Goal: Task Accomplishment & Management: Use online tool/utility

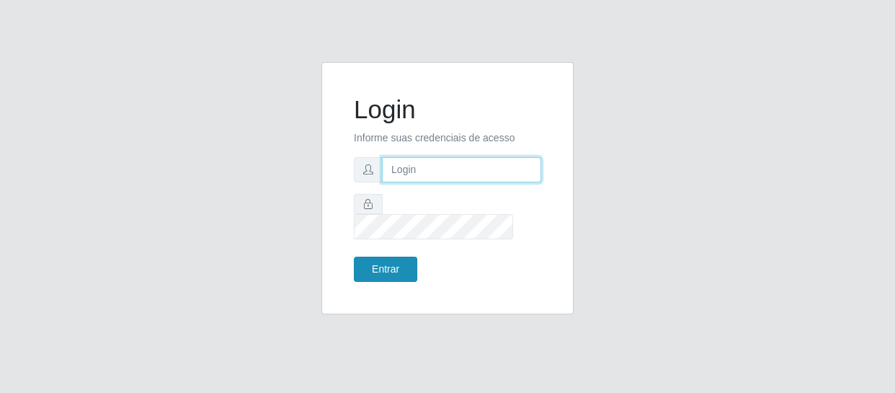
type input "[EMAIL_ADDRESS][DOMAIN_NAME]"
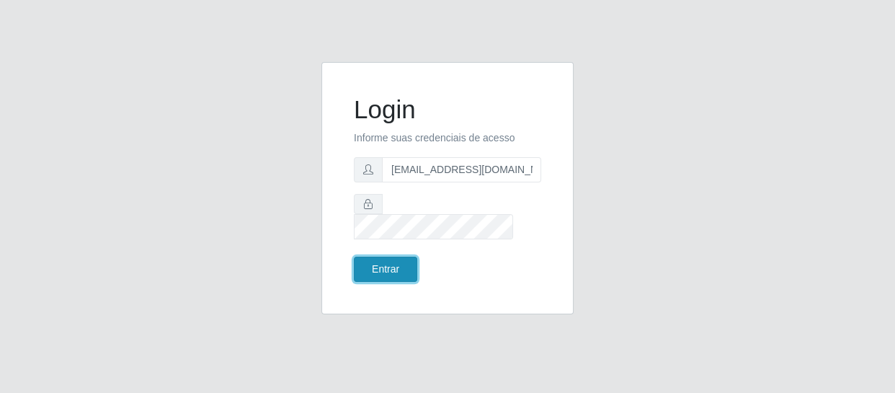
click at [387, 257] on button "Entrar" at bounding box center [385, 269] width 63 height 25
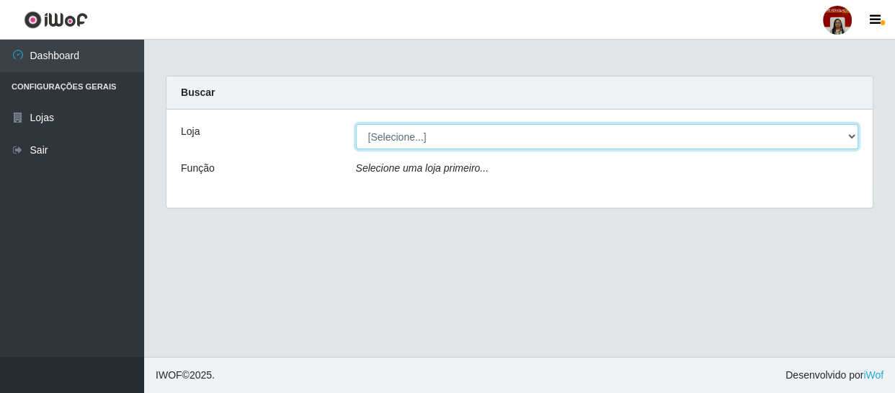
click at [850, 137] on select "[Selecione...] Mar Vermelho - Loja 04" at bounding box center [607, 136] width 503 height 25
select select "251"
click at [356, 124] on select "[Selecione...] Mar Vermelho - Loja 04" at bounding box center [607, 136] width 503 height 25
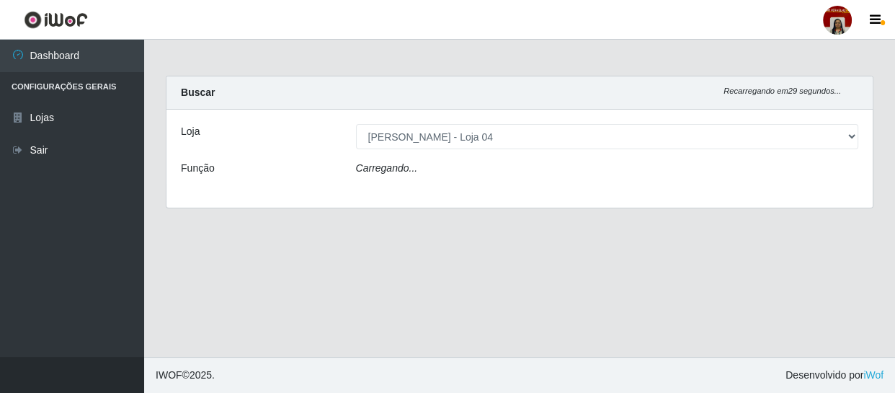
click at [827, 166] on div "Carregando..." at bounding box center [607, 171] width 525 height 21
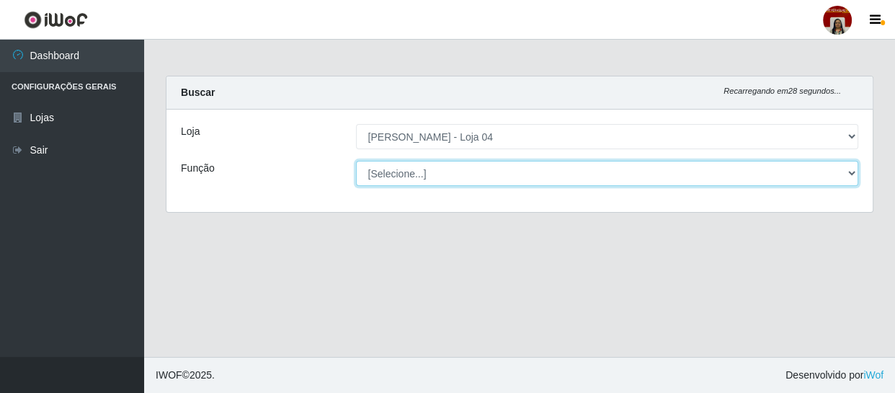
click at [852, 165] on select "[Selecione...] ASG ASG + ASG ++ Auxiliar de Depósito Auxiliar de Depósito + Aux…" at bounding box center [607, 173] width 503 height 25
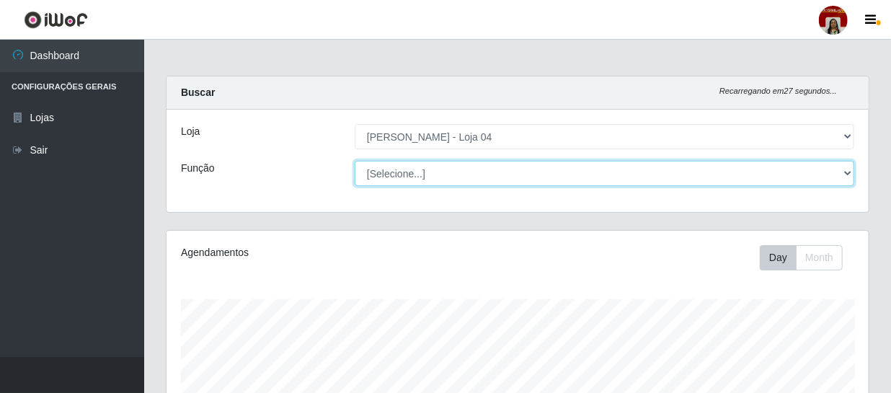
scroll to position [299, 702]
select select "22"
click at [355, 161] on select "[Selecione...] ASG ASG + ASG ++ Auxiliar de Depósito Auxiliar de Depósito + Aux…" at bounding box center [604, 173] width 499 height 25
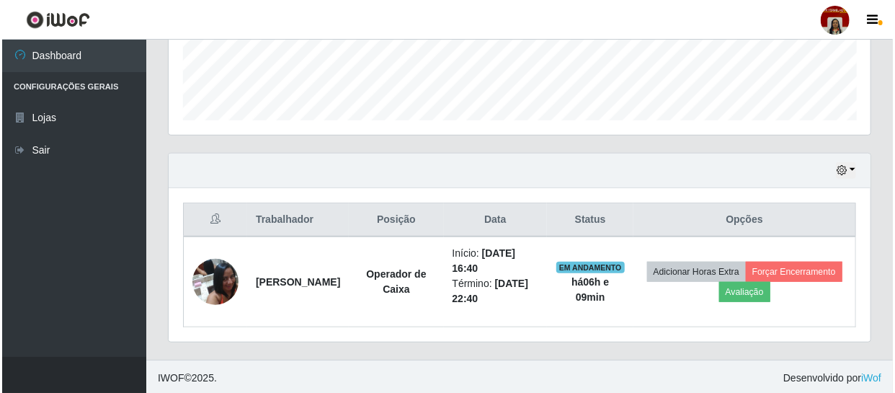
scroll to position [396, 0]
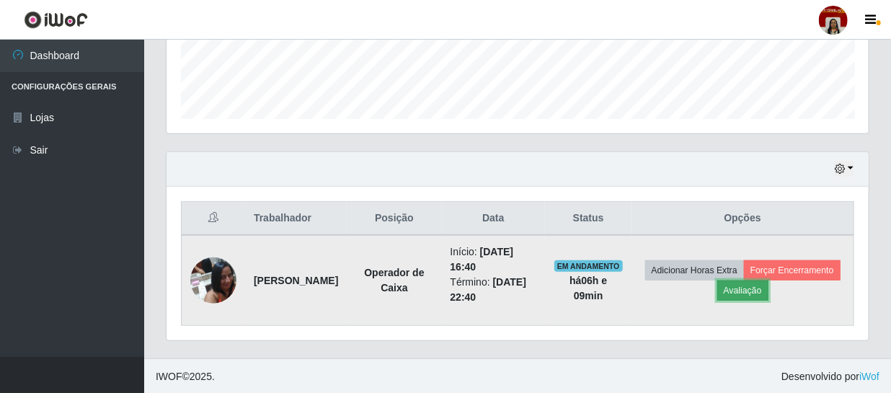
click at [768, 289] on button "Avaliação" at bounding box center [742, 290] width 51 height 20
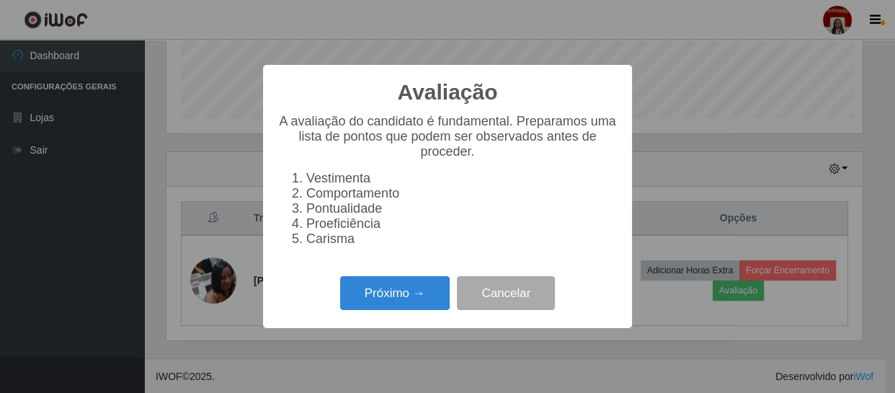
scroll to position [299, 695]
click at [393, 293] on button "Próximo →" at bounding box center [395, 293] width 110 height 34
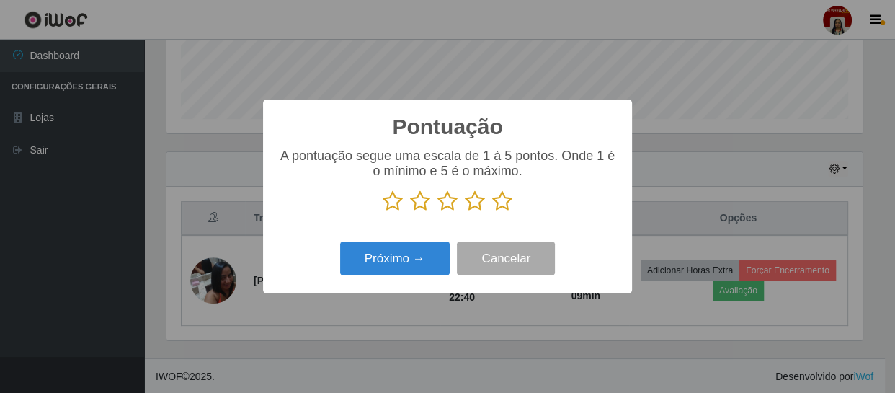
click at [504, 202] on icon at bounding box center [502, 201] width 20 height 22
click at [492, 212] on input "radio" at bounding box center [492, 212] width 0 height 0
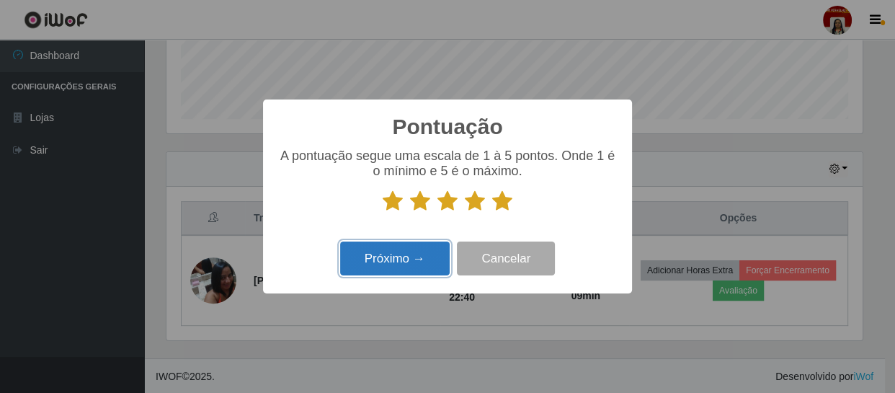
click at [431, 251] on button "Próximo →" at bounding box center [395, 258] width 110 height 34
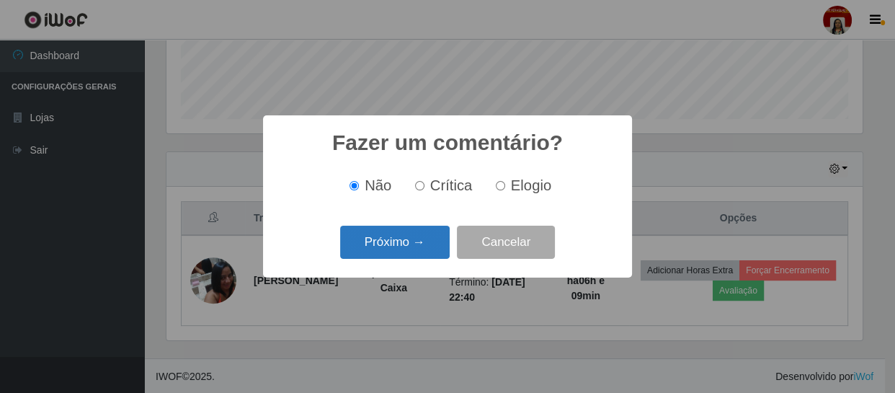
click at [421, 254] on button "Próximo →" at bounding box center [395, 243] width 110 height 34
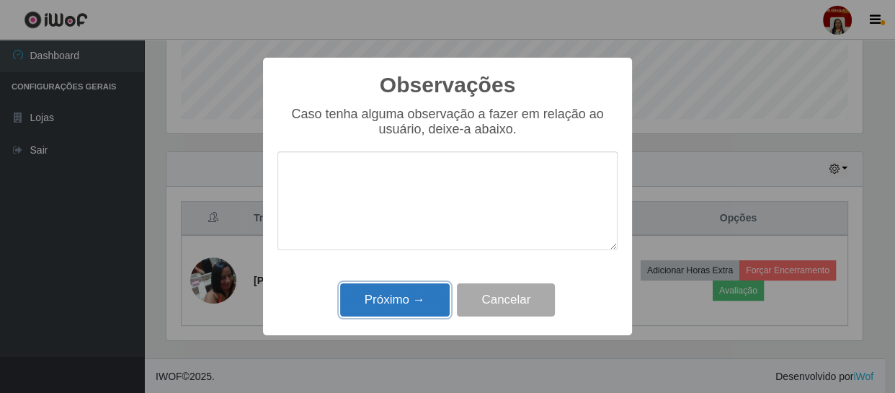
click at [420, 310] on button "Próximo →" at bounding box center [395, 300] width 110 height 34
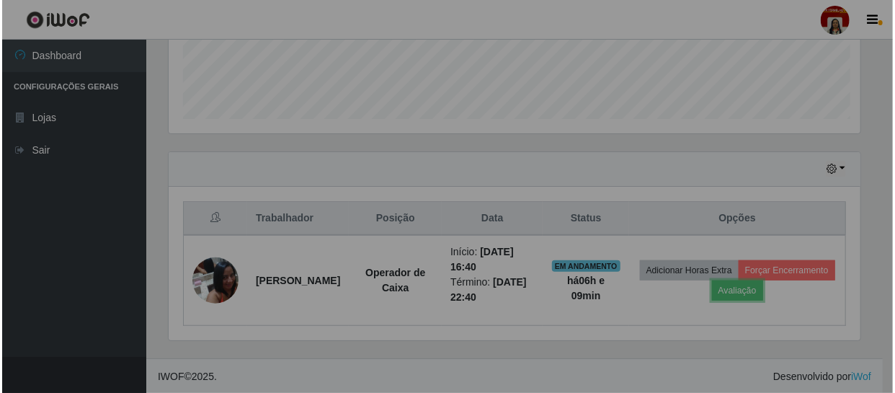
scroll to position [299, 702]
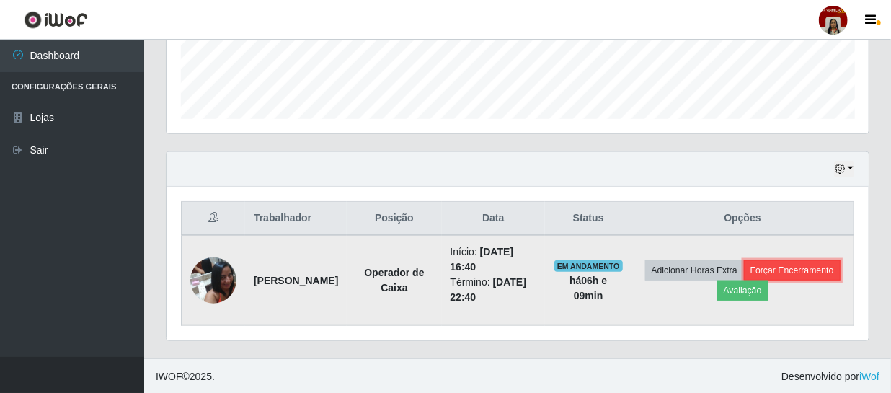
click at [744, 280] on button "Forçar Encerramento" at bounding box center [792, 270] width 97 height 20
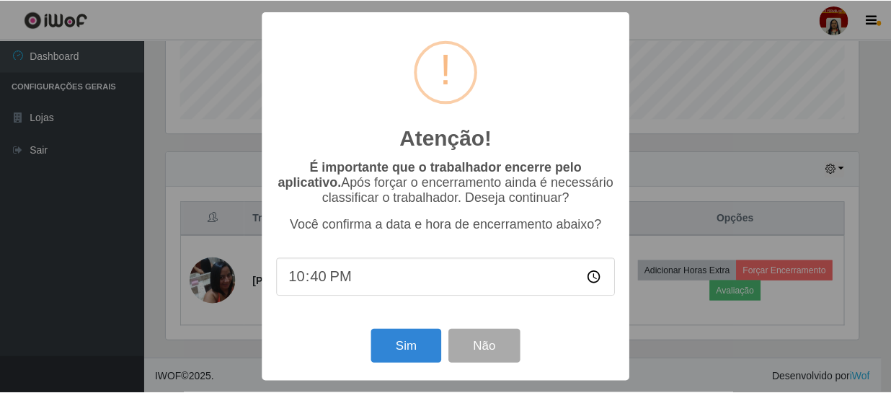
scroll to position [299, 695]
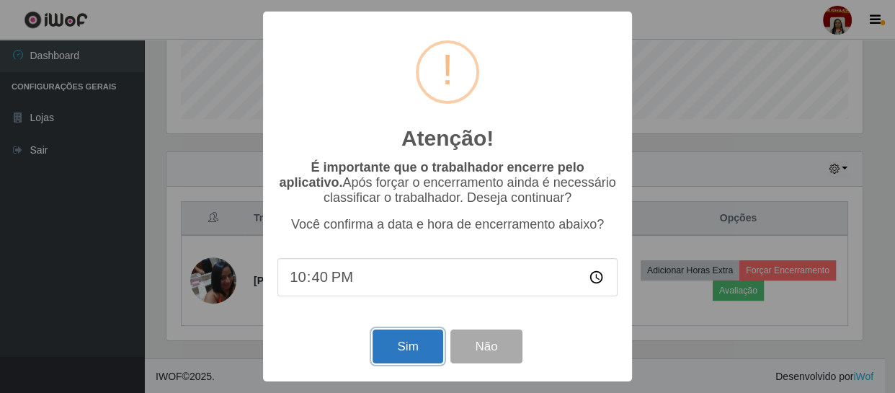
click at [391, 344] on button "Sim" at bounding box center [408, 346] width 70 height 34
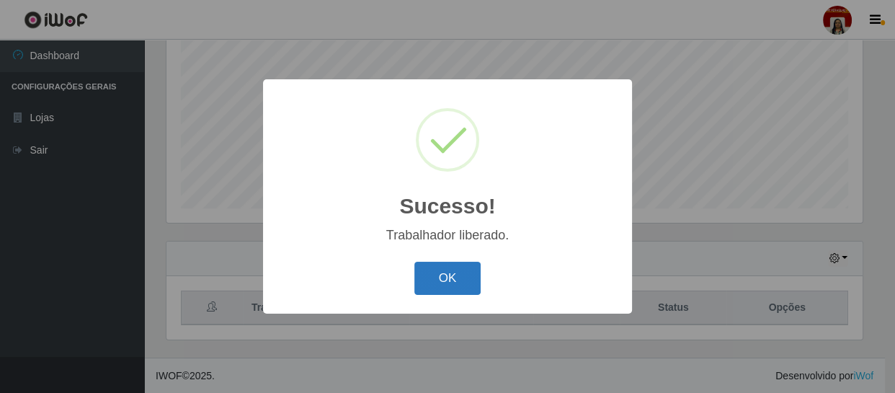
click at [473, 279] on button "OK" at bounding box center [447, 279] width 67 height 34
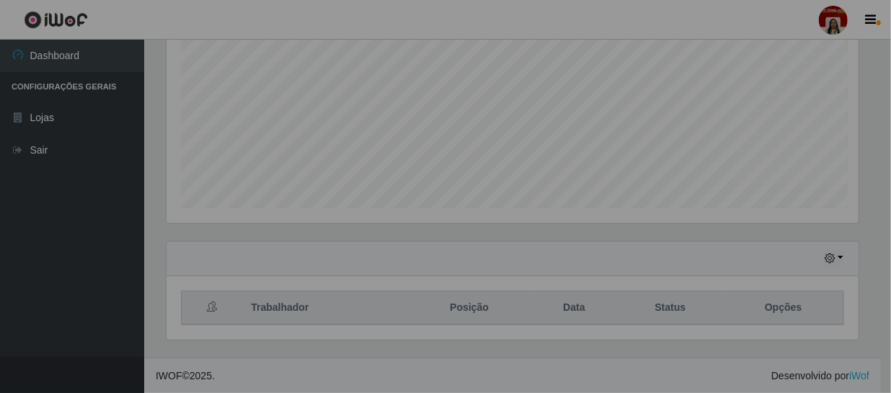
scroll to position [299, 702]
